Goal: Information Seeking & Learning: Check status

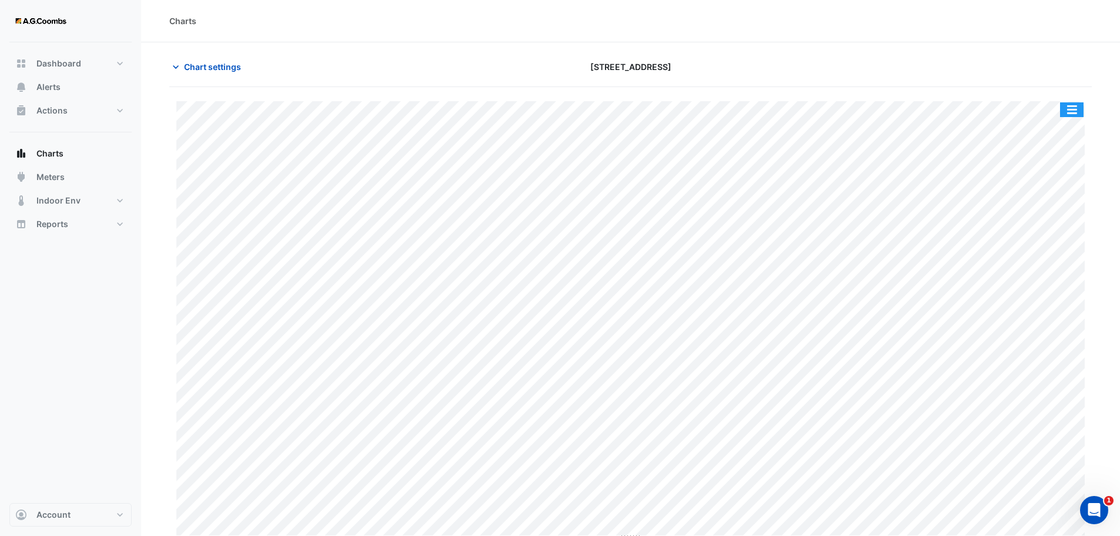
click at [1066, 111] on button "button" at bounding box center [1072, 109] width 24 height 15
